Goal: Answer question/provide support

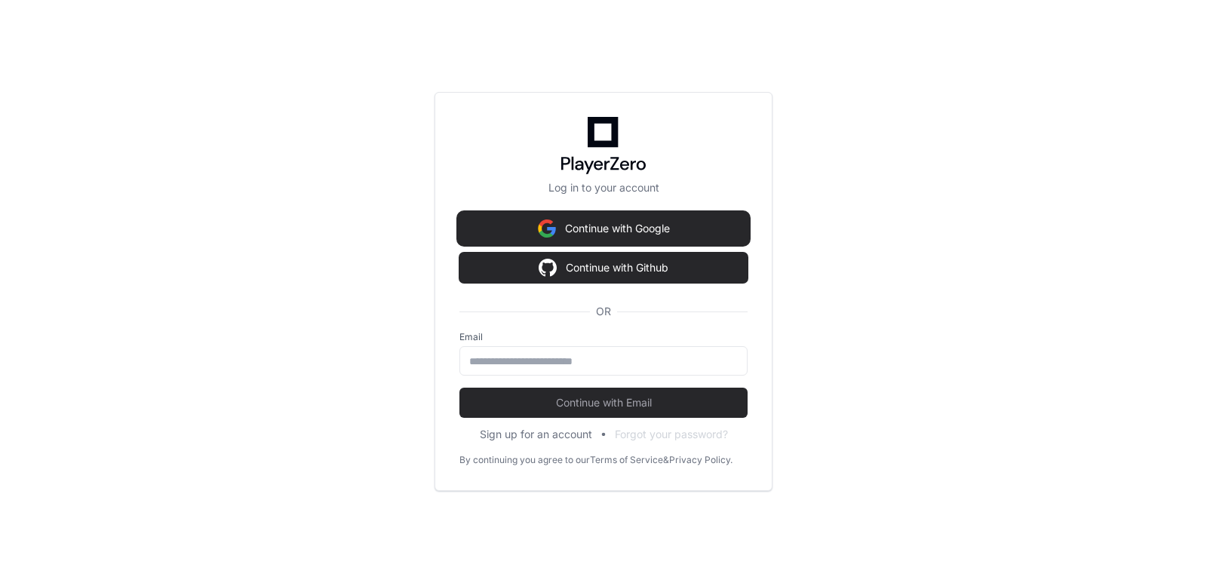
click at [678, 227] on button "Continue with Google" at bounding box center [603, 229] width 288 height 30
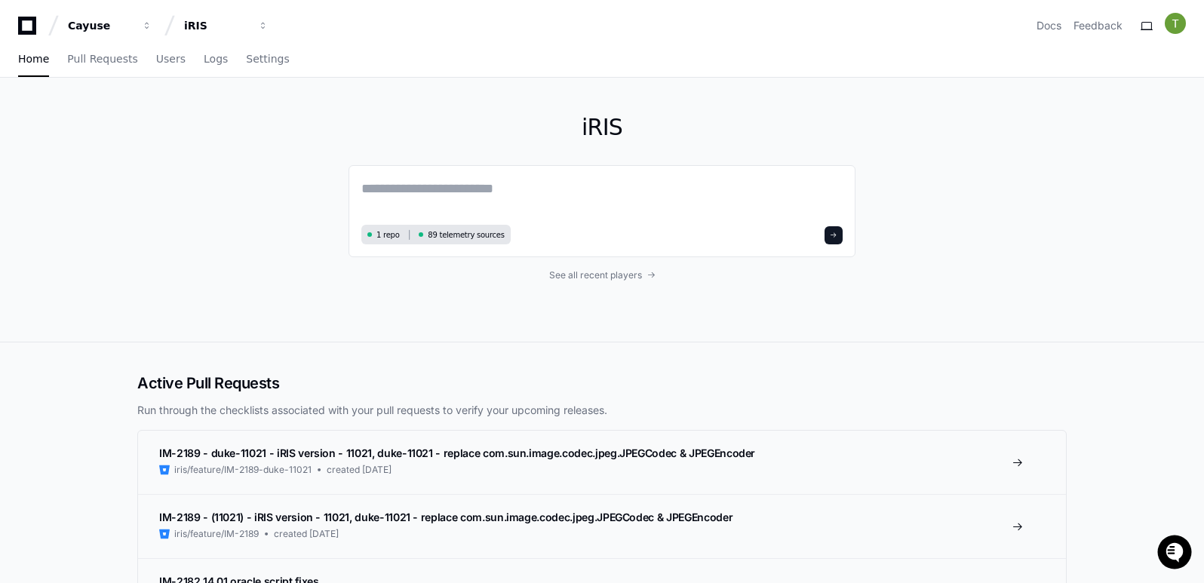
click at [812, 71] on div "Home Pull Requests Users Logs Settings" at bounding box center [602, 59] width 1168 height 35
click at [570, 193] on textarea at bounding box center [601, 199] width 481 height 42
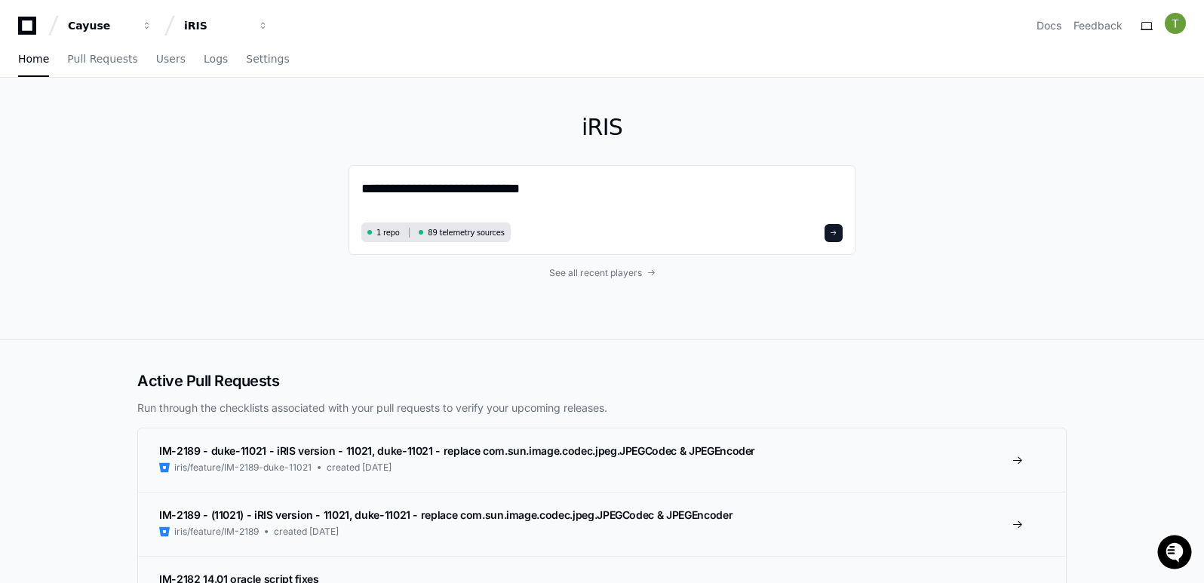
paste textarea "**********"
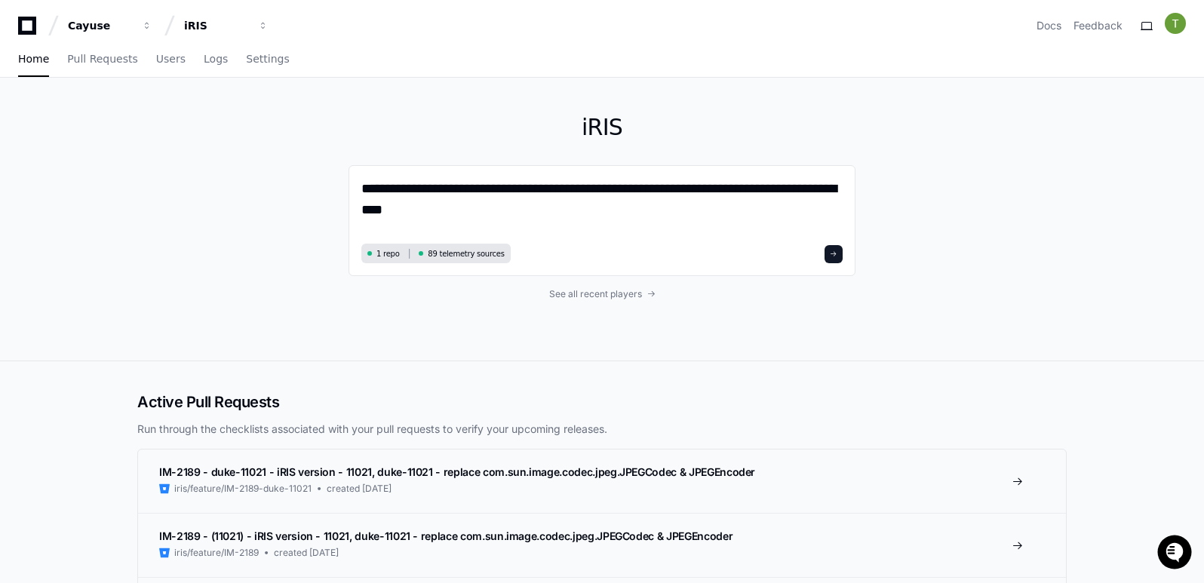
paste textarea "**********"
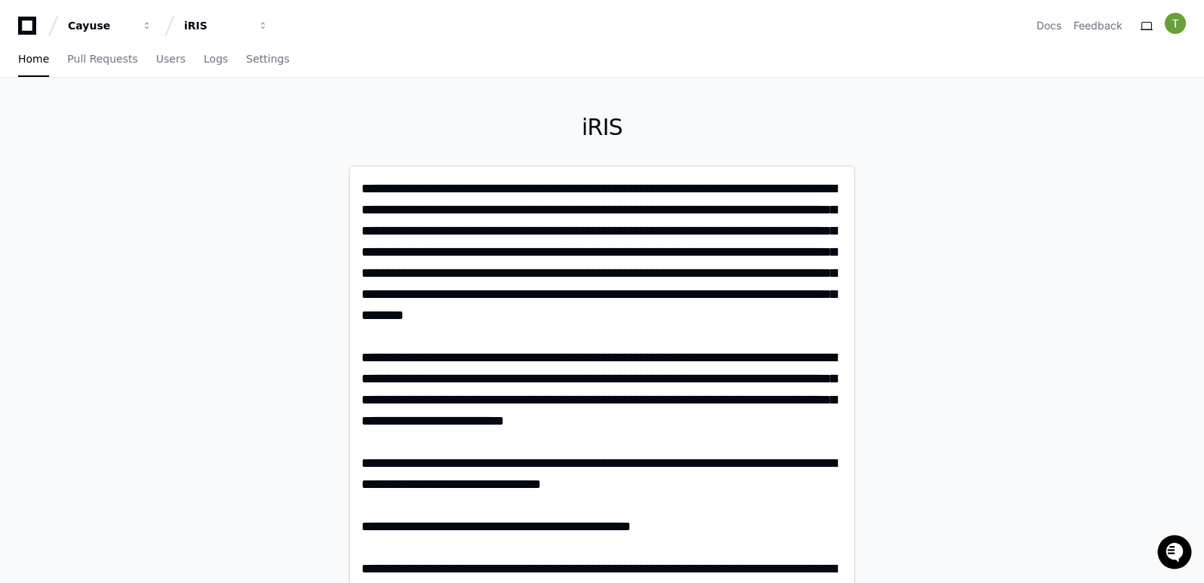
click at [542, 277] on textarea at bounding box center [601, 398] width 481 height 441
drag, startPoint x: 527, startPoint y: 272, endPoint x: 627, endPoint y: 273, distance: 100.4
click at [627, 273] on textarea at bounding box center [601, 398] width 481 height 441
drag, startPoint x: 631, startPoint y: 273, endPoint x: 596, endPoint y: 273, distance: 34.7
click at [596, 273] on textarea at bounding box center [601, 398] width 481 height 441
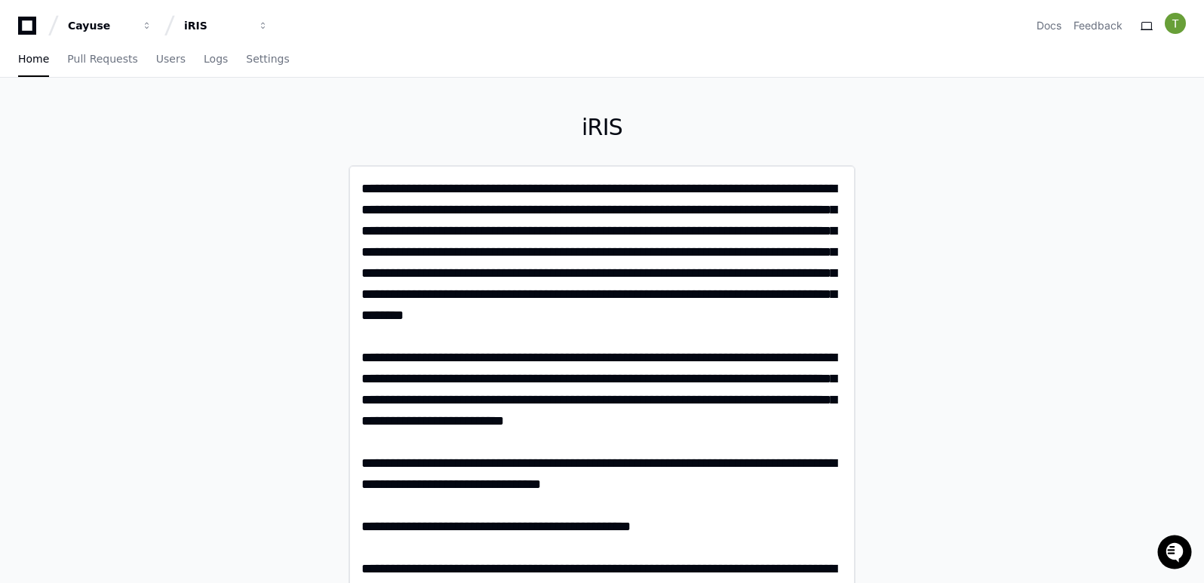
click at [596, 273] on textarea at bounding box center [601, 398] width 481 height 441
click at [555, 287] on textarea at bounding box center [601, 398] width 481 height 441
drag, startPoint x: 526, startPoint y: 275, endPoint x: 632, endPoint y: 275, distance: 105.6
click at [632, 275] on textarea at bounding box center [601, 398] width 481 height 441
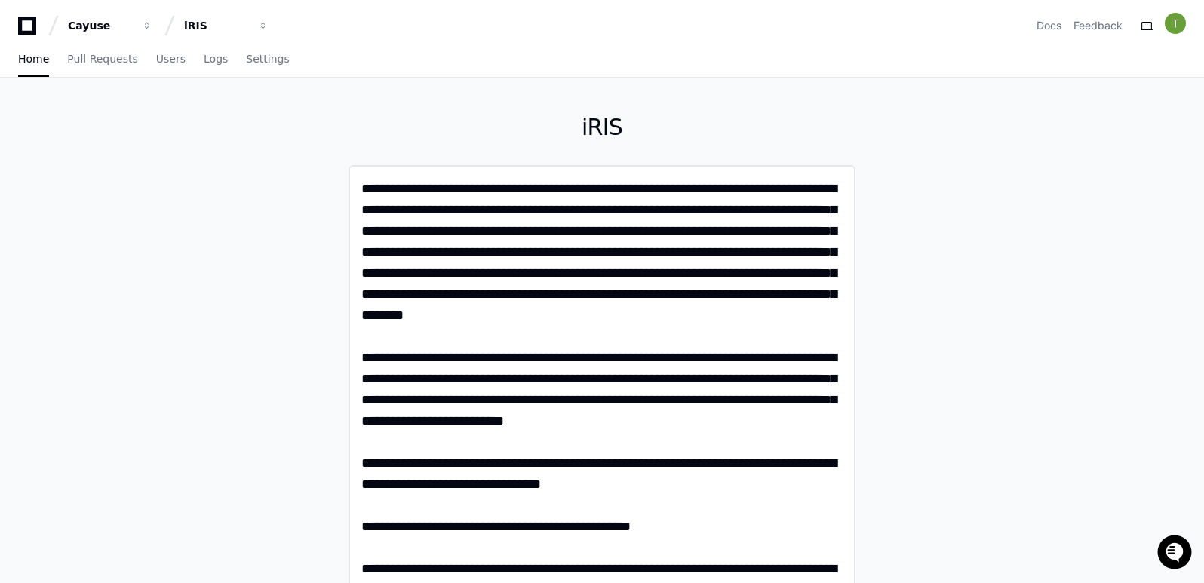
paste textarea
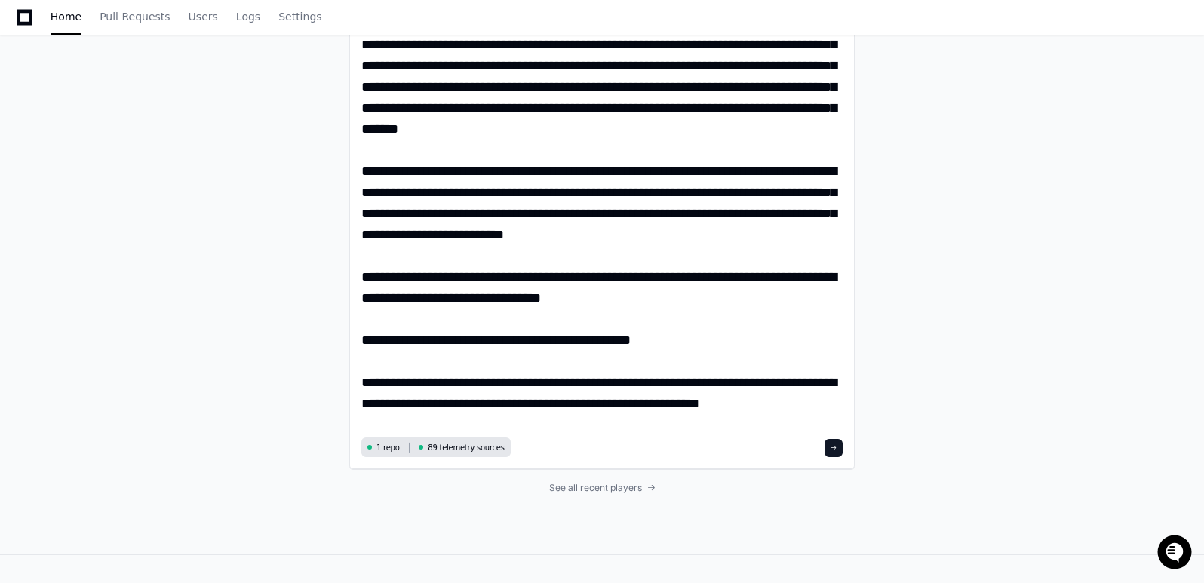
scroll to position [207, 0]
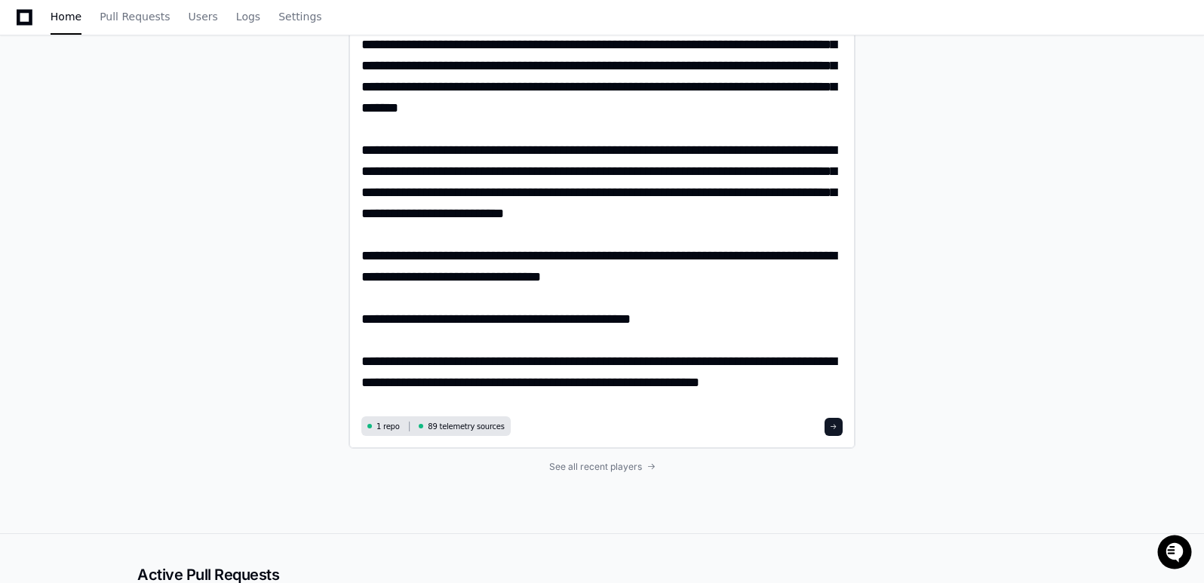
click at [784, 385] on textarea at bounding box center [601, 191] width 481 height 441
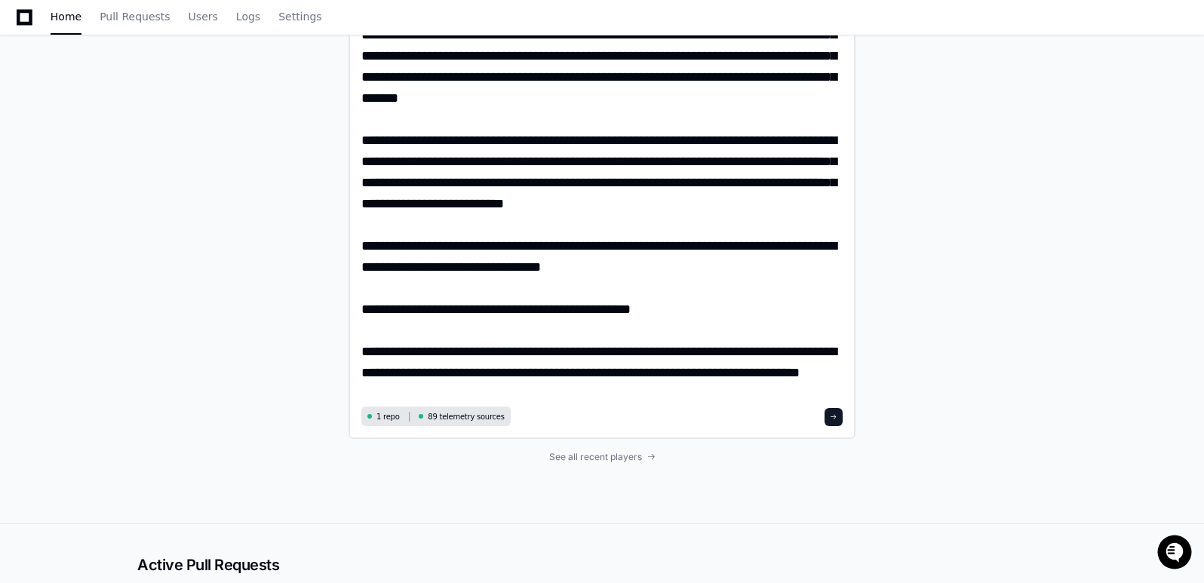
scroll to position [0, 0]
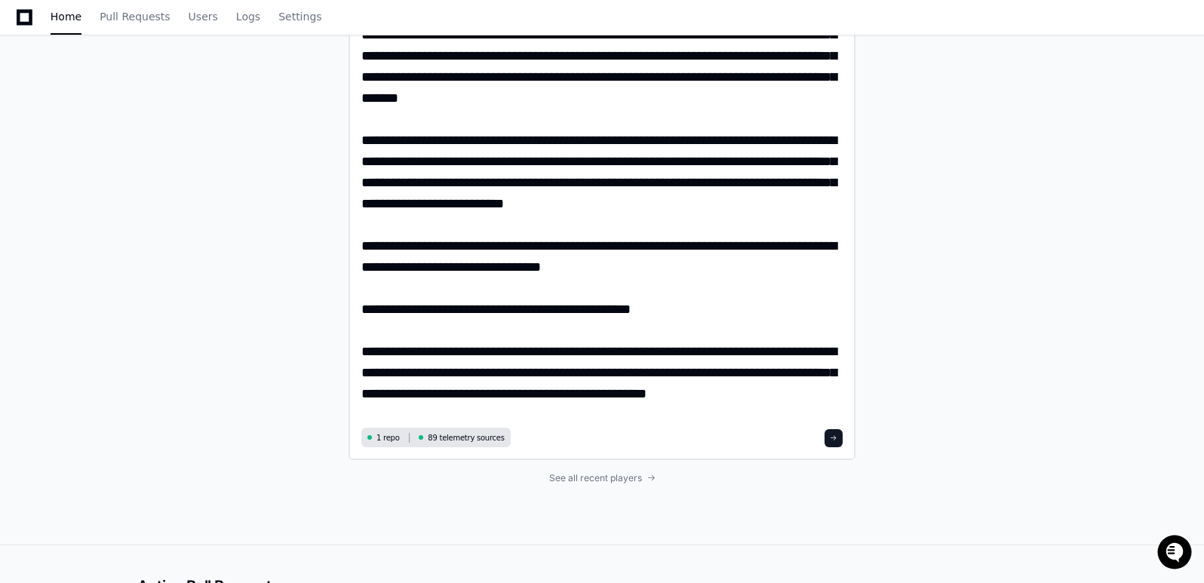
type textarea "**********"
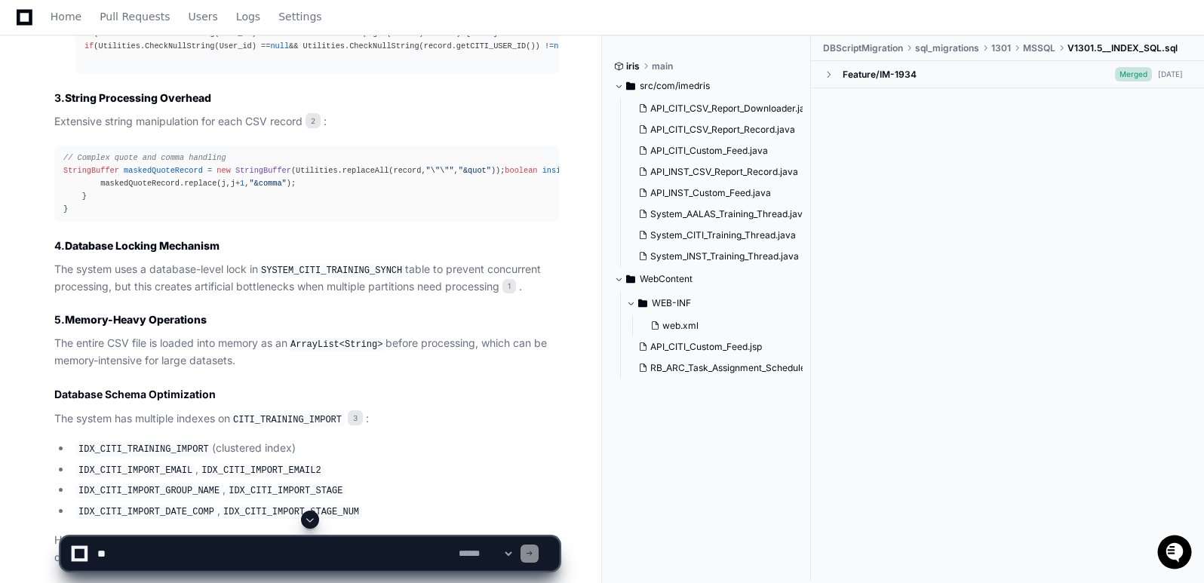
scroll to position [3054, 0]
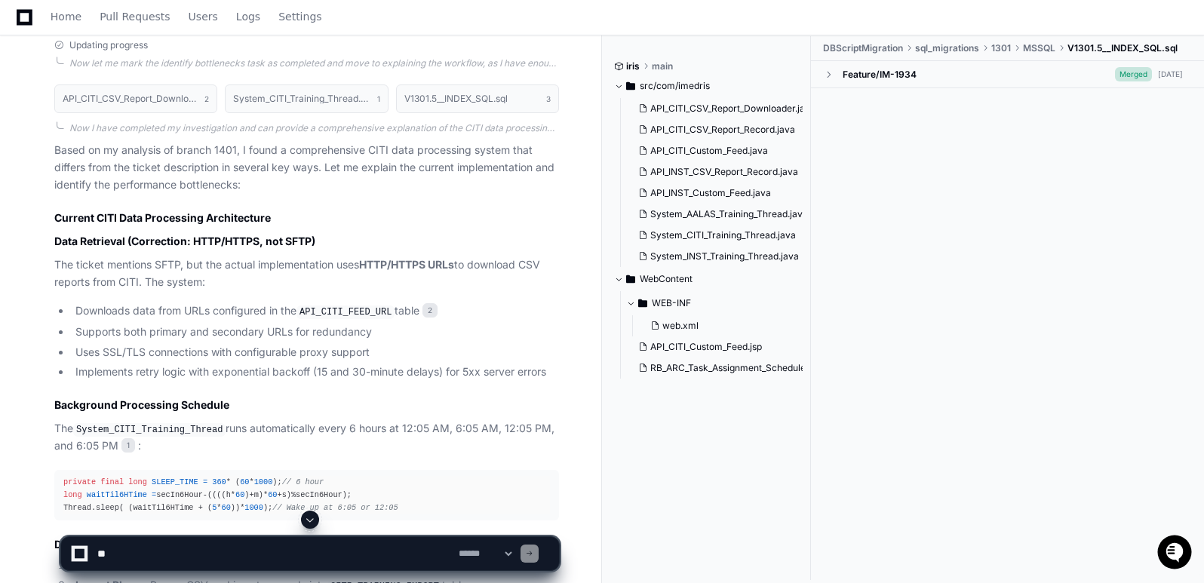
scroll to position [2092, 0]
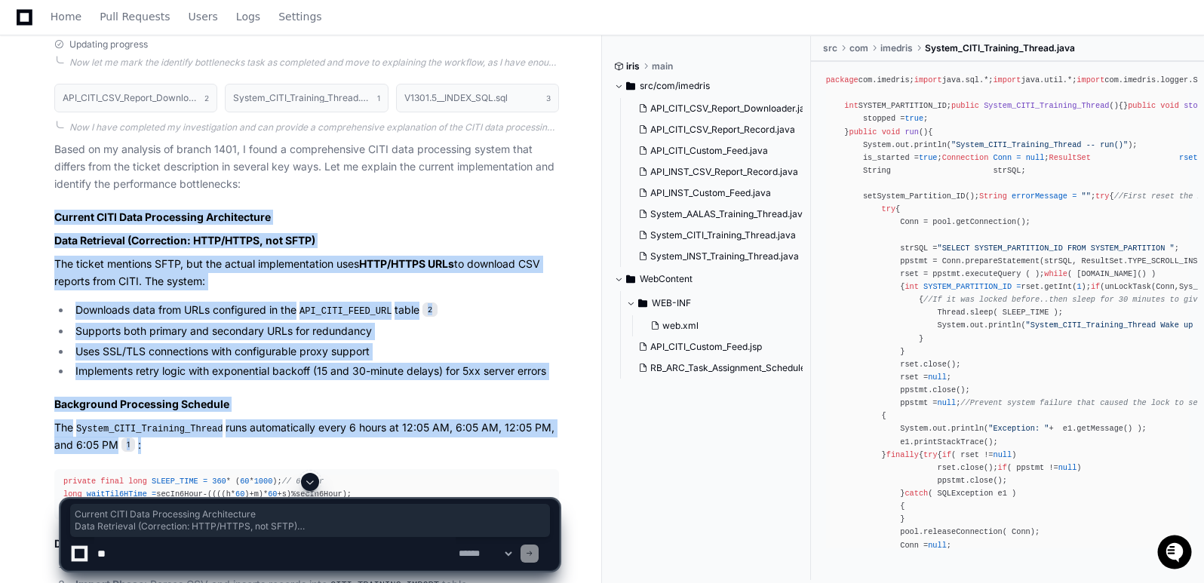
drag, startPoint x: 54, startPoint y: 213, endPoint x: 142, endPoint y: 443, distance: 246.2
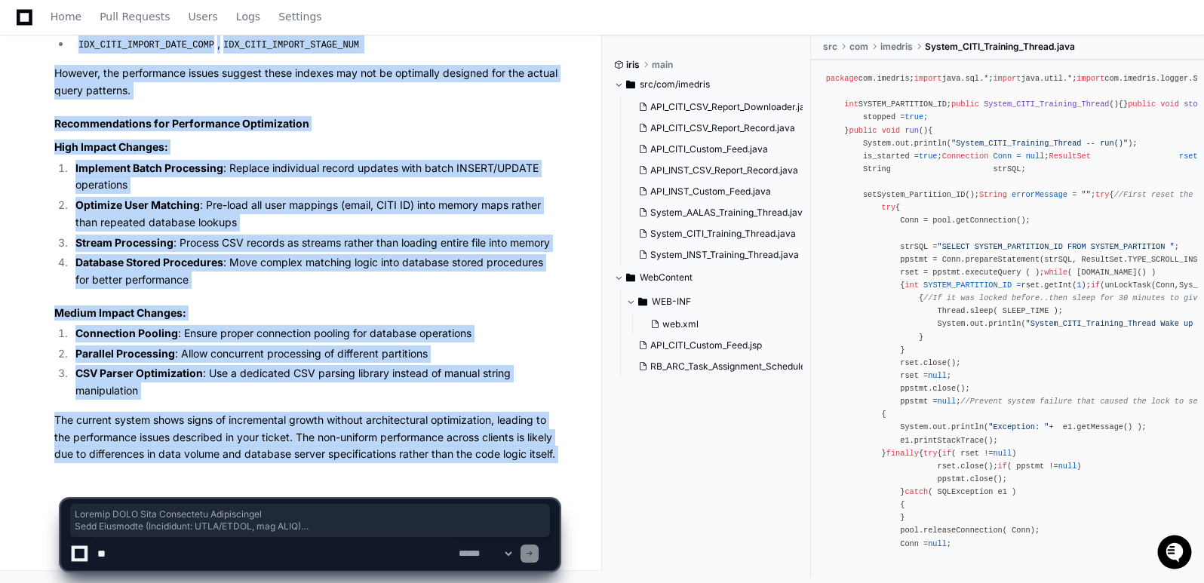
scroll to position [3658, 0]
copy div "Current CITI Data Processing Architecture Data Retrieval (Correction: HTTP/HTTP…"
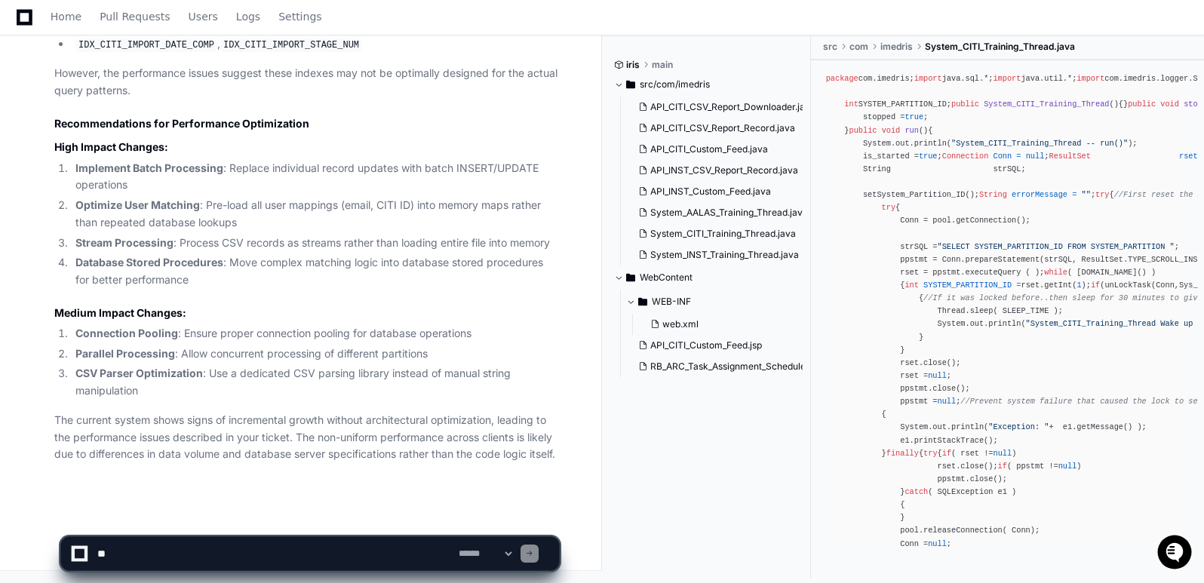
click at [781, 8] on div "Home Pull Requests Users Logs Settings" at bounding box center [602, 17] width 1168 height 35
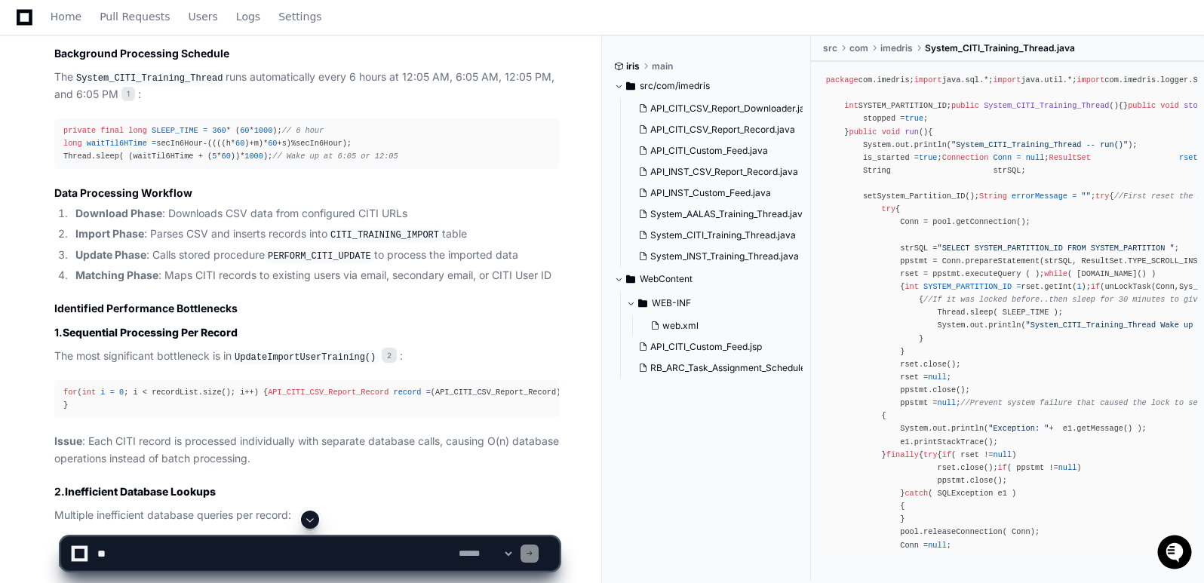
scroll to position [2394, 0]
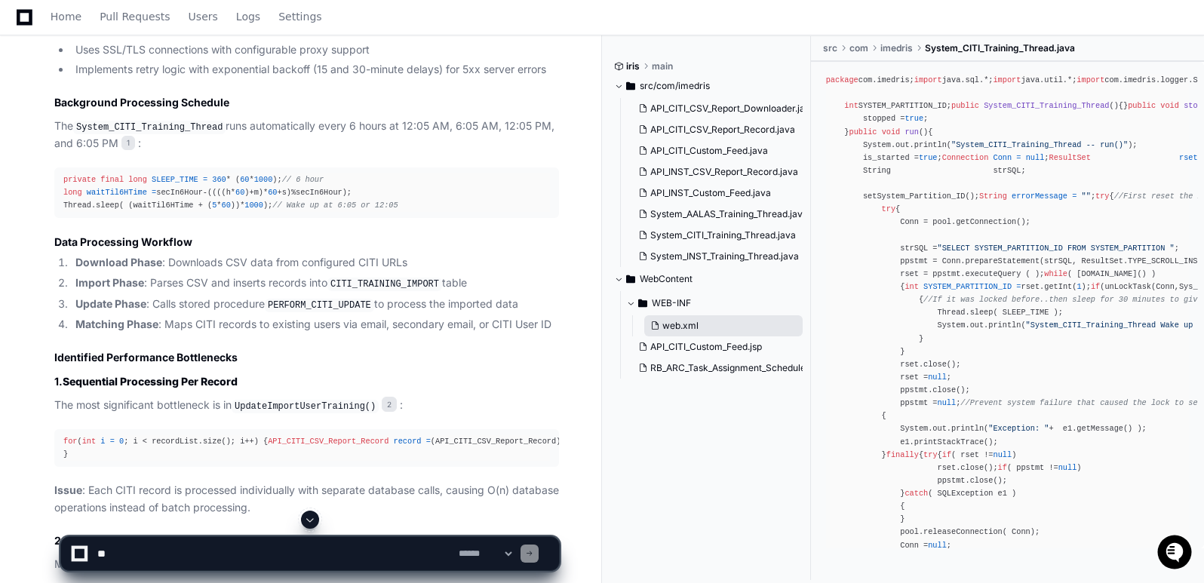
click at [668, 328] on span "web.xml" at bounding box center [680, 326] width 36 height 12
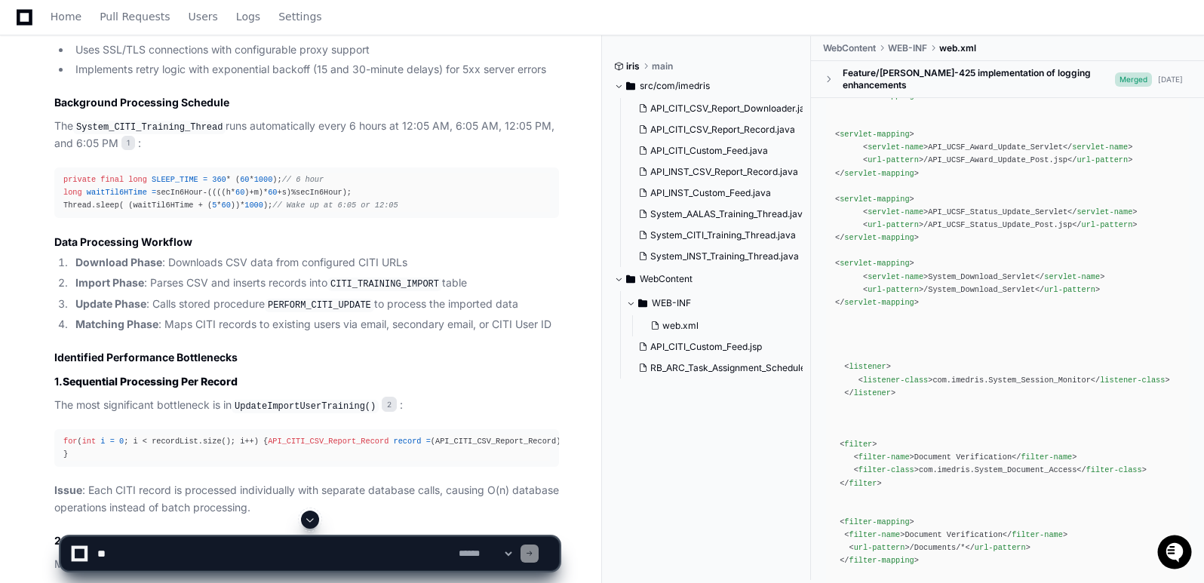
scroll to position [3050, 0]
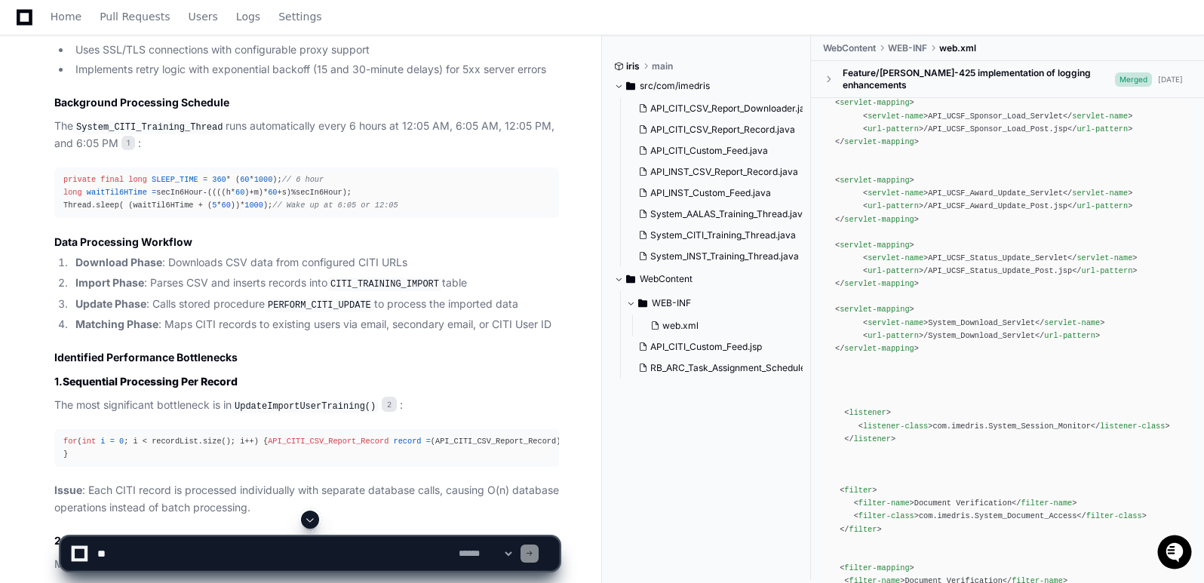
click at [761, 24] on div "Home Pull Requests Users Logs Settings" at bounding box center [602, 17] width 1168 height 35
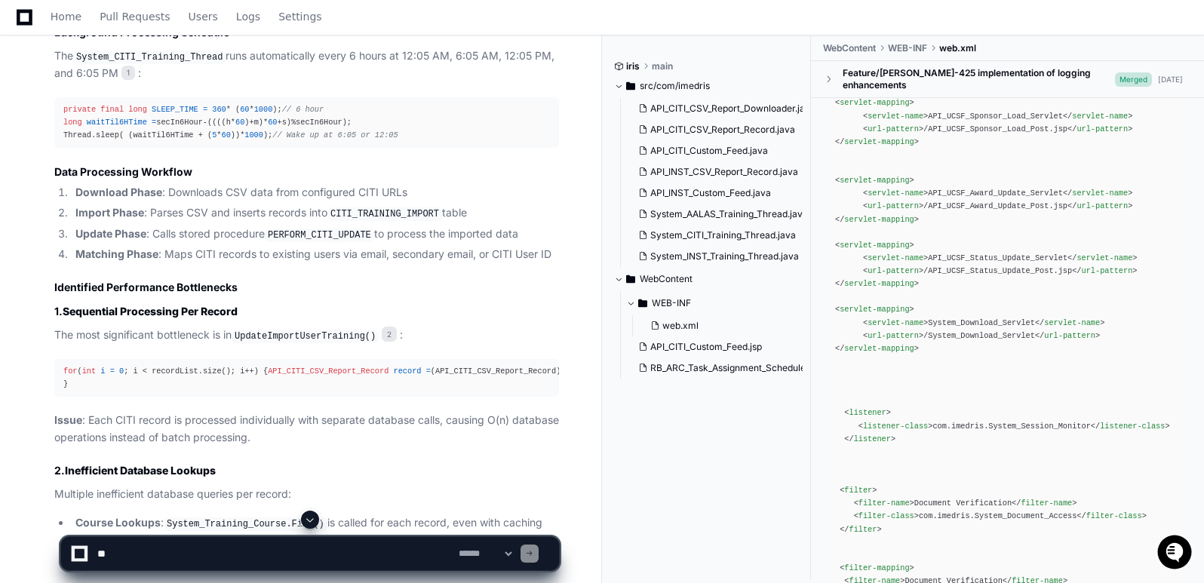
scroll to position [2465, 0]
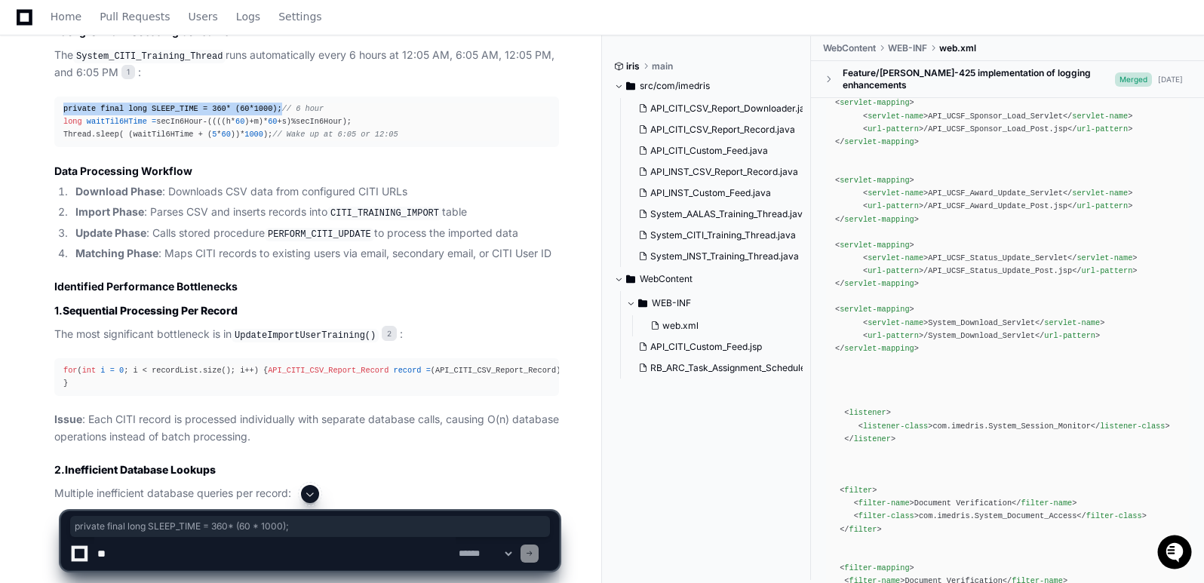
drag, startPoint x: 63, startPoint y: 108, endPoint x: 272, endPoint y: 107, distance: 209.0
click at [272, 107] on pre "private final long SLEEP_TIME = 360 * ( 60 * 1000 ); // 6 hour long waitTil6HTi…" at bounding box center [306, 122] width 505 height 51
copy div "private final long SLEEP_TIME = 360 * ( 60 * 1000 );"
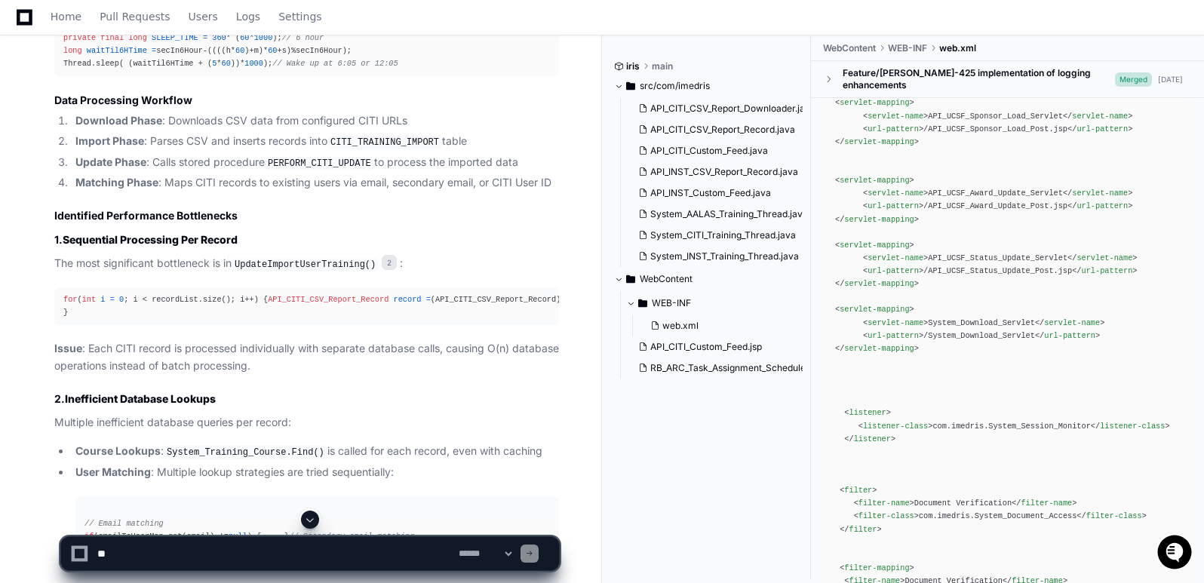
scroll to position [2540, 0]
